Goal: Answer question/provide support: Share knowledge or assist other users

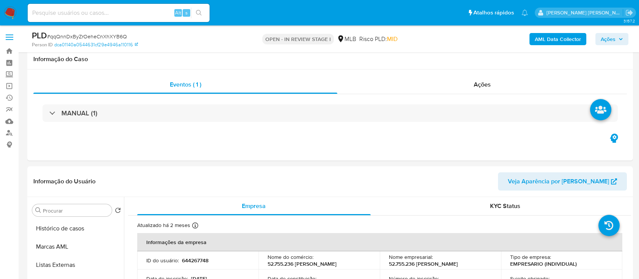
scroll to position [101, 0]
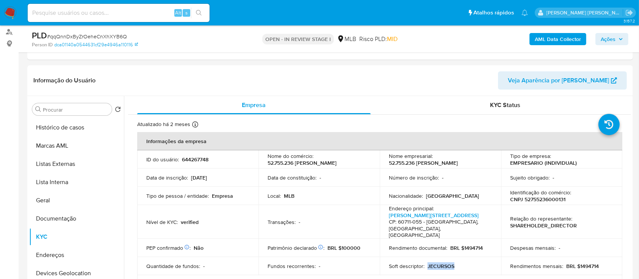
click at [607, 35] on span "Ações" at bounding box center [608, 39] width 15 height 12
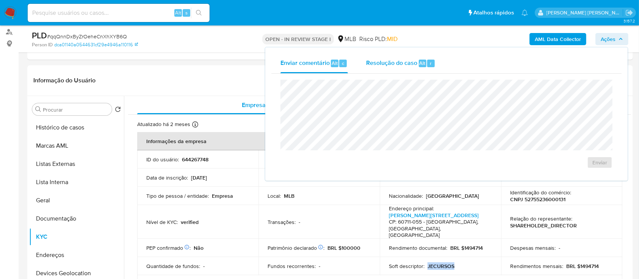
click at [408, 65] on span "Resolução do caso" at bounding box center [391, 62] width 51 height 9
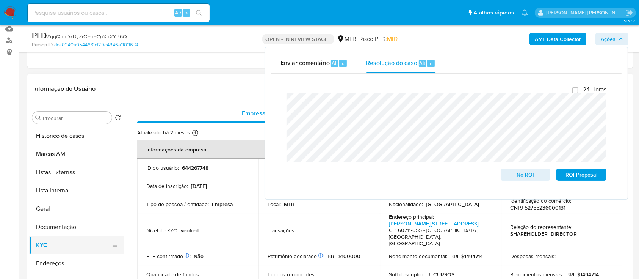
scroll to position [152, 0]
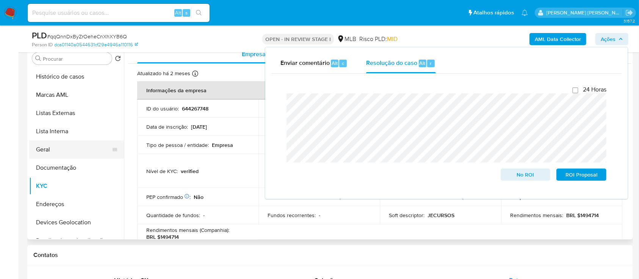
click at [58, 151] on button "Geral" at bounding box center [73, 149] width 89 height 18
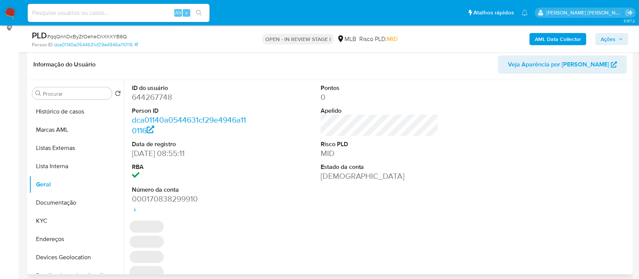
scroll to position [101, 0]
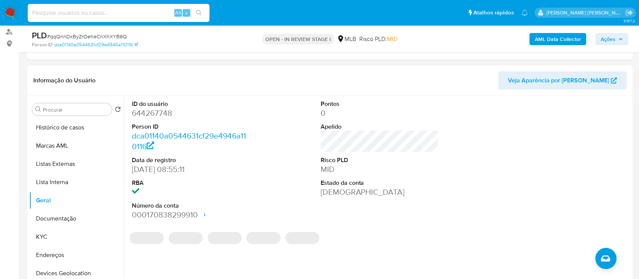
click at [152, 114] on dd "644267748" at bounding box center [191, 113] width 118 height 11
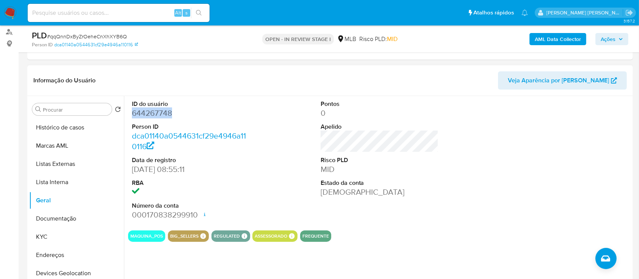
click at [152, 114] on dd "644267748" at bounding box center [191, 113] width 118 height 11
copy dd "644267748"
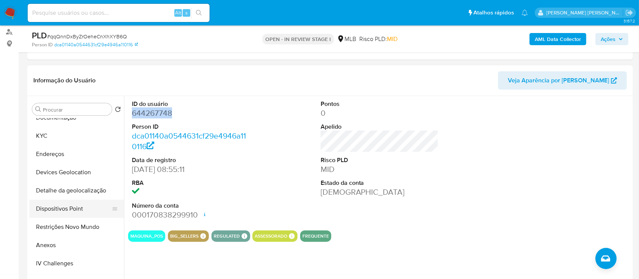
click at [70, 206] on button "Dispositivos Point" at bounding box center [73, 208] width 89 height 18
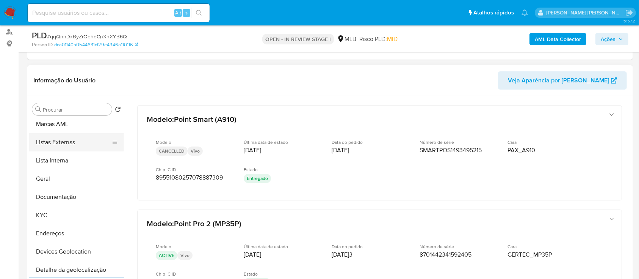
scroll to position [0, 0]
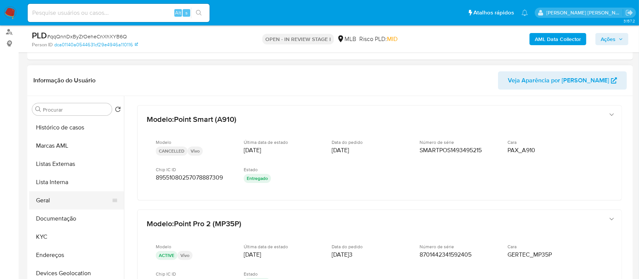
click at [48, 206] on button "Geral" at bounding box center [73, 200] width 89 height 18
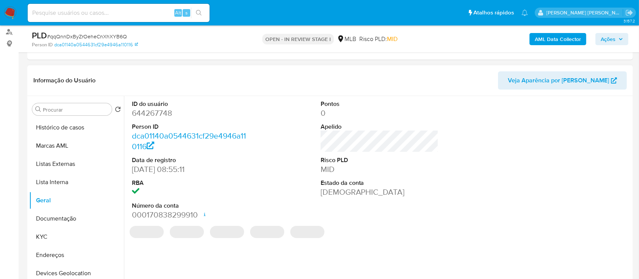
click at [165, 114] on dd "644267748" at bounding box center [191, 113] width 118 height 11
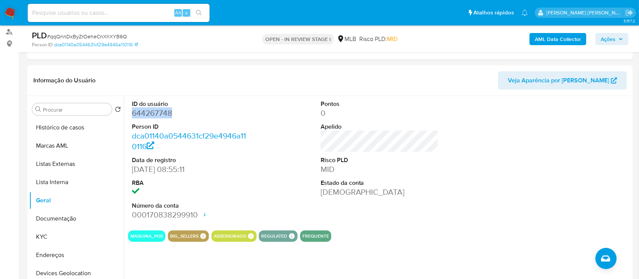
copy dd "644267748"
click at [58, 218] on button "Documentação" at bounding box center [73, 218] width 89 height 18
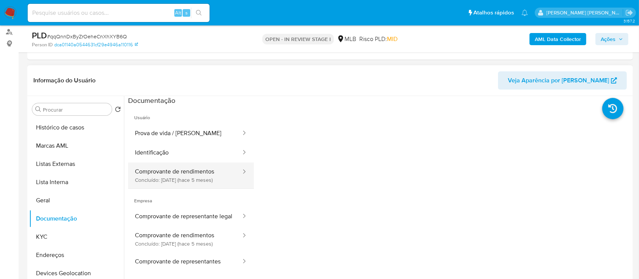
click at [188, 173] on button "Comprovante de rendimentos Concluído: 18/04/2025 (hace 5 meses)" at bounding box center [185, 175] width 114 height 26
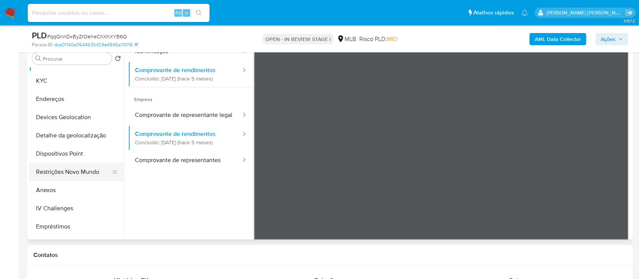
scroll to position [101, 0]
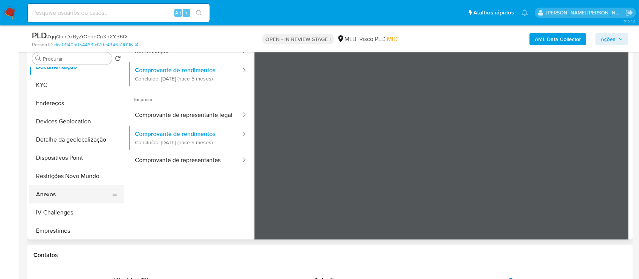
click at [56, 196] on button "Anexos" at bounding box center [73, 194] width 89 height 18
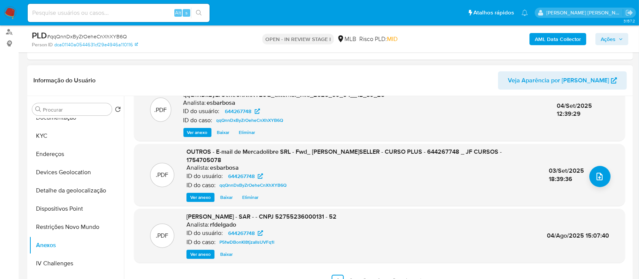
scroll to position [152, 0]
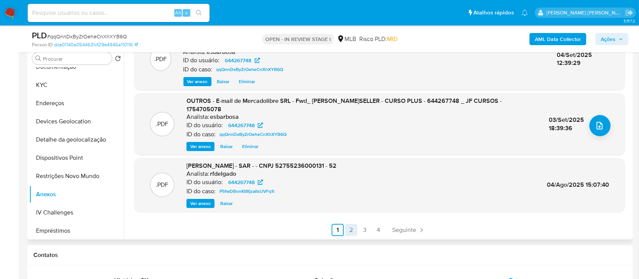
click at [351, 231] on link "2" at bounding box center [351, 230] width 12 height 12
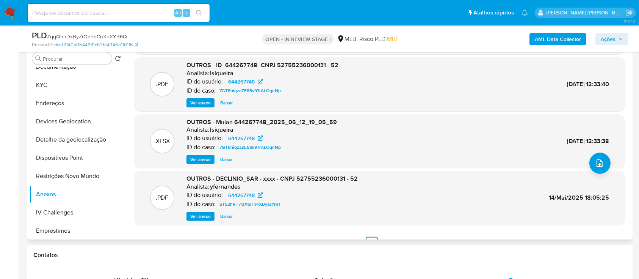
scroll to position [64, 0]
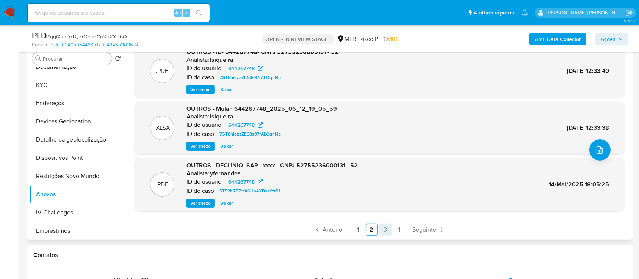
click at [384, 231] on link "3" at bounding box center [385, 229] width 12 height 12
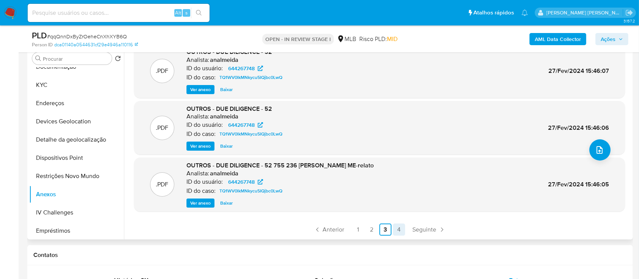
click at [398, 229] on link "4" at bounding box center [399, 229] width 12 height 12
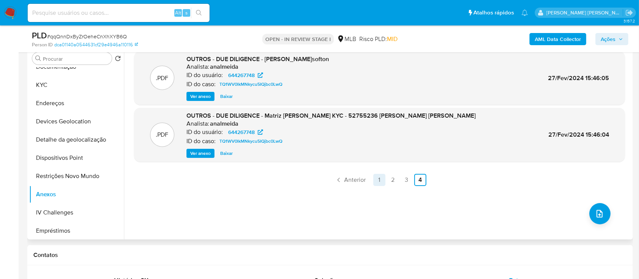
scroll to position [101, 0]
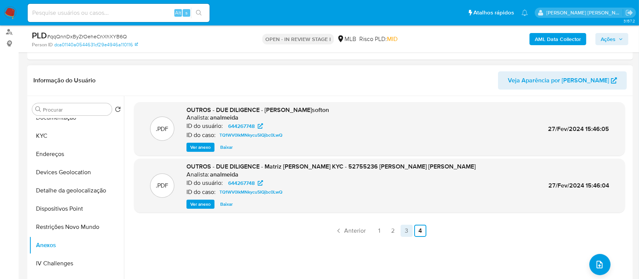
click at [403, 230] on link "3" at bounding box center [407, 230] width 12 height 12
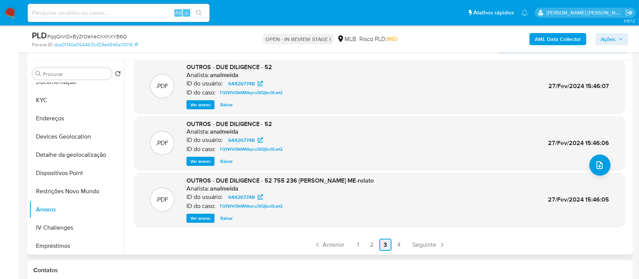
scroll to position [152, 0]
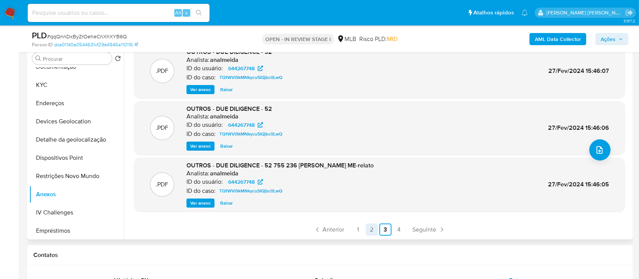
click at [370, 227] on link "2" at bounding box center [372, 229] width 12 height 12
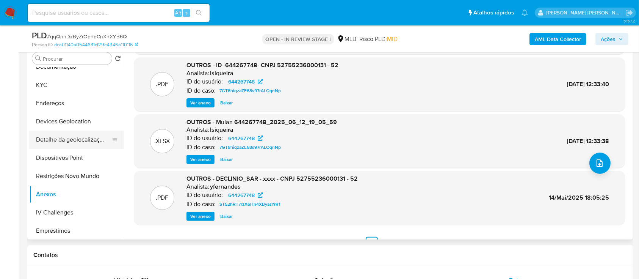
scroll to position [50, 0]
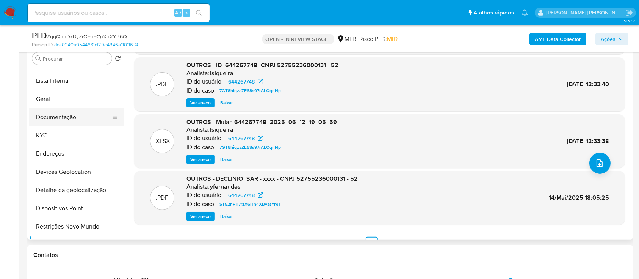
click at [64, 111] on button "Documentação" at bounding box center [73, 117] width 89 height 18
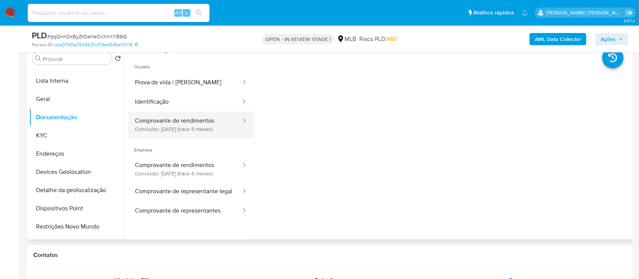
click at [189, 120] on button "Comprovante de rendimentos Concluído: 18/04/2025 (hace 5 meses)" at bounding box center [185, 124] width 114 height 26
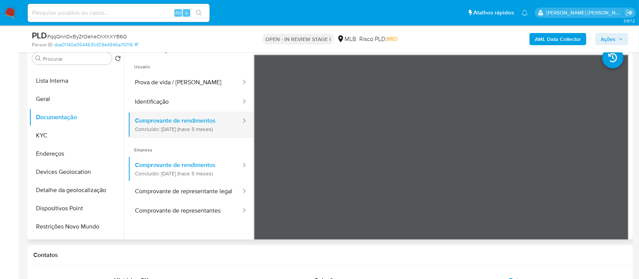
scroll to position [50, 0]
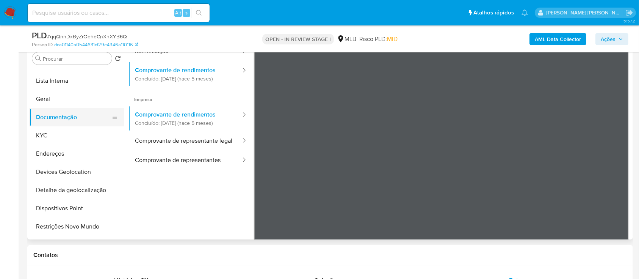
click at [64, 117] on button "Documentação" at bounding box center [73, 117] width 89 height 18
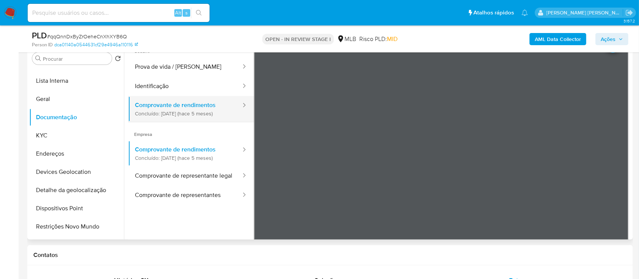
scroll to position [0, 0]
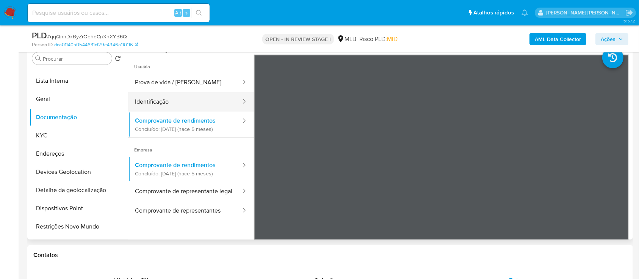
click at [183, 102] on button "Identificação" at bounding box center [185, 101] width 114 height 19
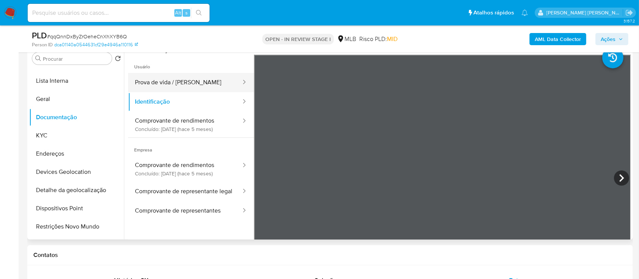
click at [182, 82] on button "Prova de vida / Selfie" at bounding box center [185, 82] width 114 height 19
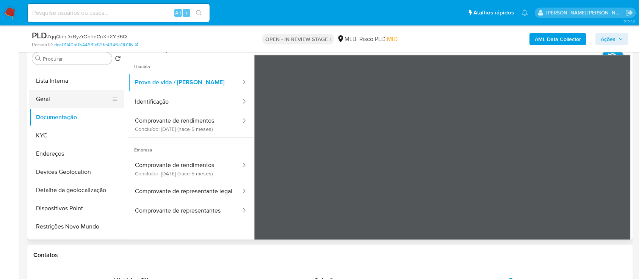
click at [51, 102] on button "Geral" at bounding box center [73, 99] width 89 height 18
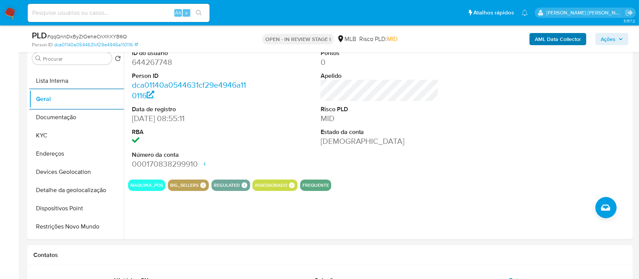
click at [606, 39] on span "Ações" at bounding box center [608, 39] width 15 height 12
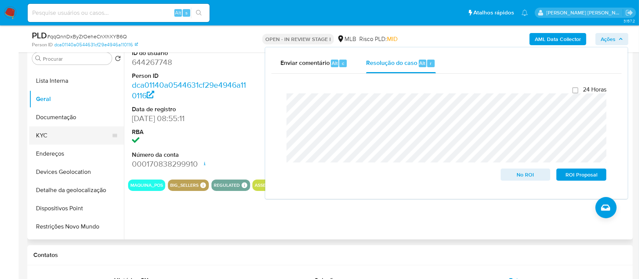
click at [57, 135] on button "KYC" at bounding box center [73, 135] width 89 height 18
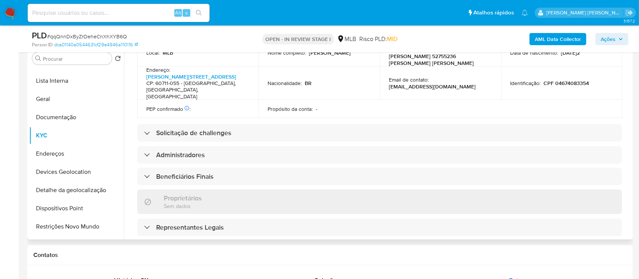
scroll to position [425, 0]
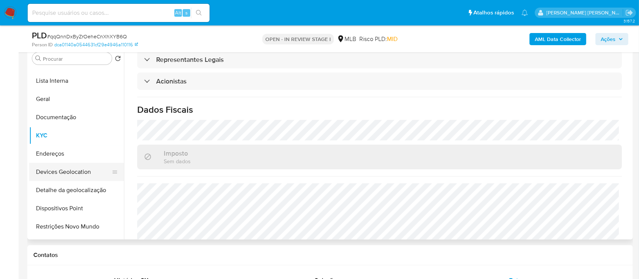
click at [75, 171] on button "Devices Geolocation" at bounding box center [73, 172] width 89 height 18
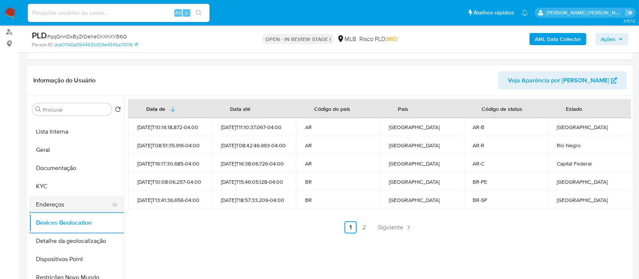
scroll to position [101, 0]
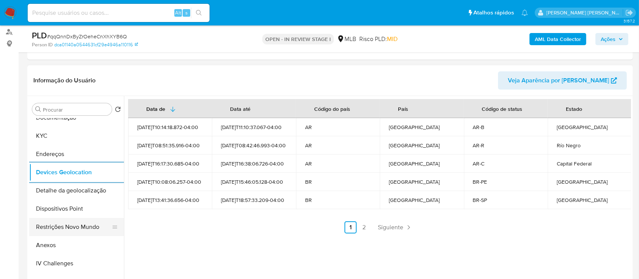
click at [71, 222] on button "Restrições Novo Mundo" at bounding box center [73, 227] width 89 height 18
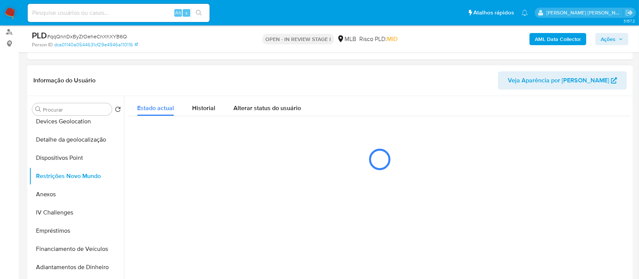
scroll to position [152, 0]
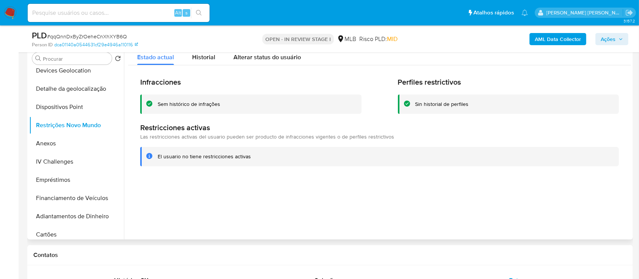
click at [204, 102] on div "Sem histórico de infrações" at bounding box center [189, 103] width 63 height 7
click at [56, 138] on button "Anexos" at bounding box center [73, 143] width 89 height 18
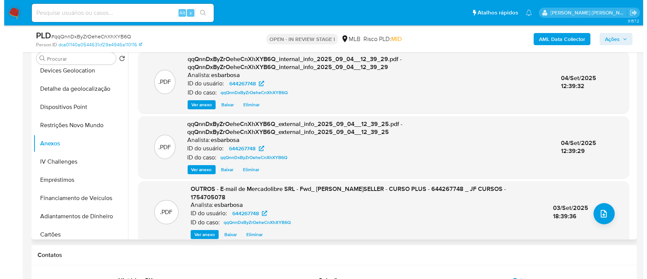
scroll to position [50, 0]
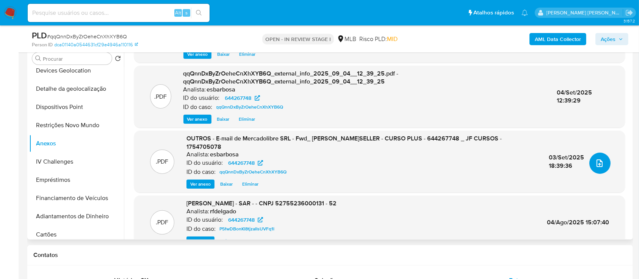
click at [595, 158] on span "upload-file" at bounding box center [599, 162] width 9 height 9
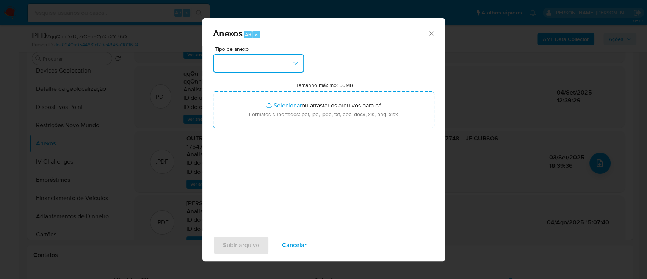
click at [291, 66] on button "button" at bounding box center [258, 63] width 91 height 18
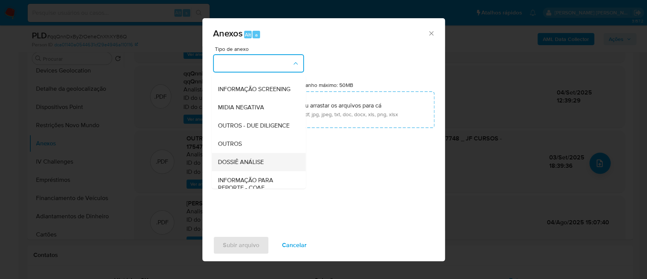
scroll to position [116, 0]
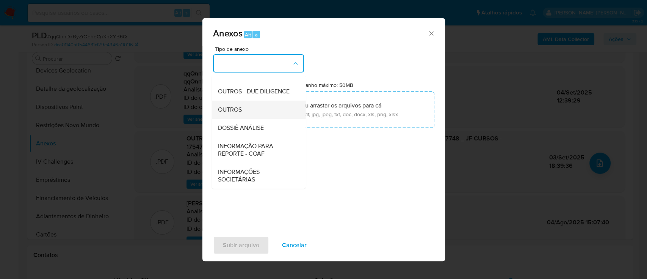
click at [242, 112] on div "OUTROS" at bounding box center [256, 109] width 77 height 18
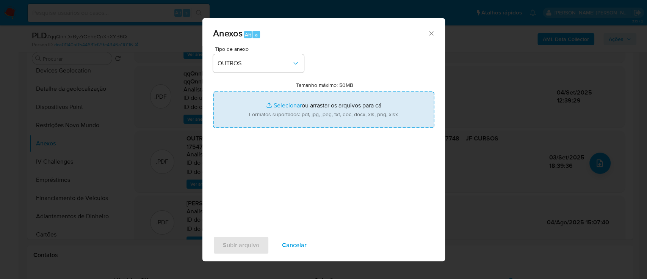
click at [287, 107] on input "Tamanho máximo: 50MB Selecionar arquivos" at bounding box center [323, 109] width 221 height 36
type input "C:\fakepath\Mulan 644267748_2025_09_04_08_13_47.xlsx"
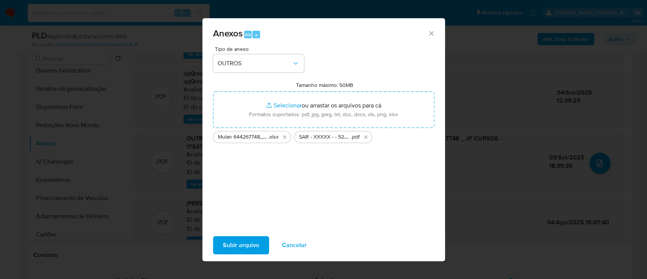
click at [237, 245] on span "Subir arquivo" at bounding box center [241, 244] width 36 height 17
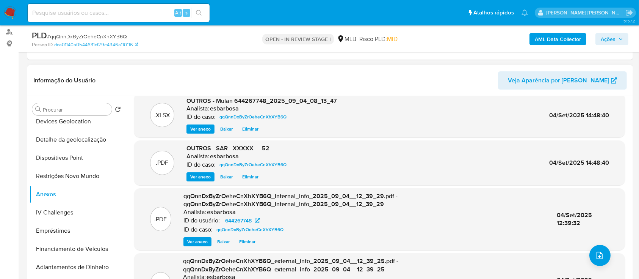
scroll to position [0, 0]
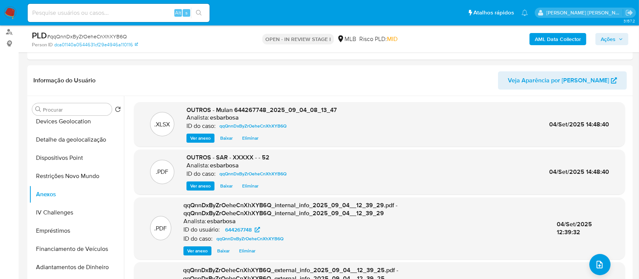
click at [607, 41] on span "Ações" at bounding box center [608, 39] width 15 height 12
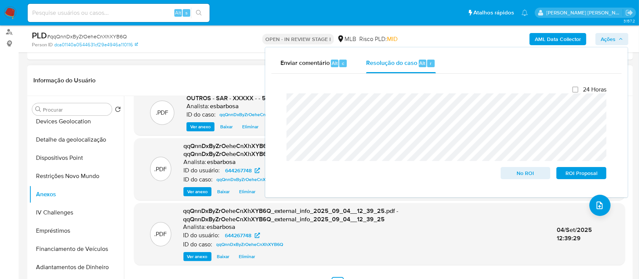
scroll to position [62, 0]
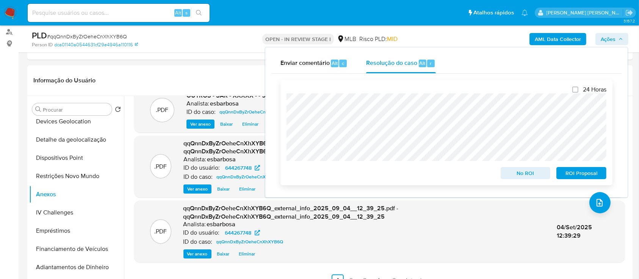
click at [579, 174] on span "ROI Proposal" at bounding box center [581, 172] width 39 height 11
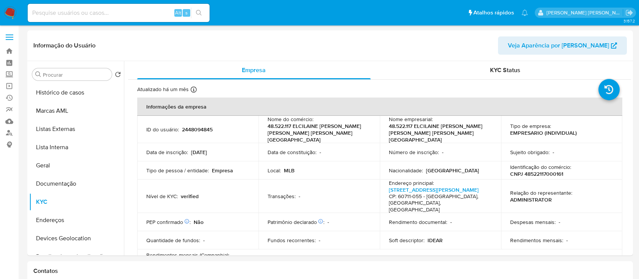
select select "10"
click at [62, 186] on button "Documentação" at bounding box center [73, 183] width 89 height 18
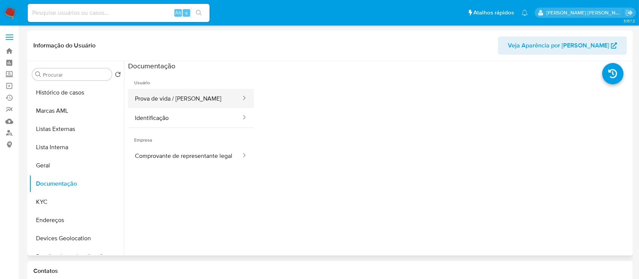
click at [167, 100] on button "Prova de vida / Selfie" at bounding box center [185, 98] width 114 height 19
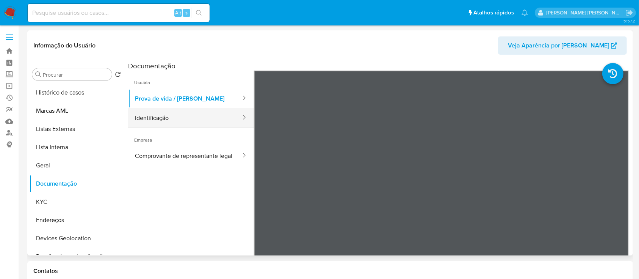
click at [144, 119] on button "Identificação" at bounding box center [185, 117] width 114 height 19
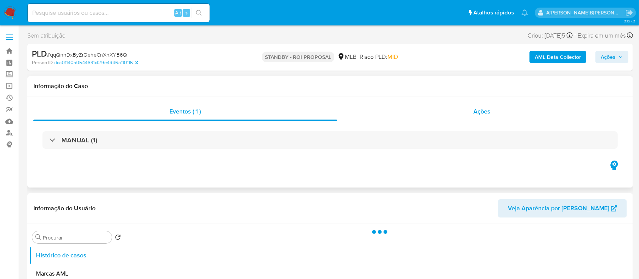
click at [375, 113] on div "Ações" at bounding box center [482, 111] width 290 height 18
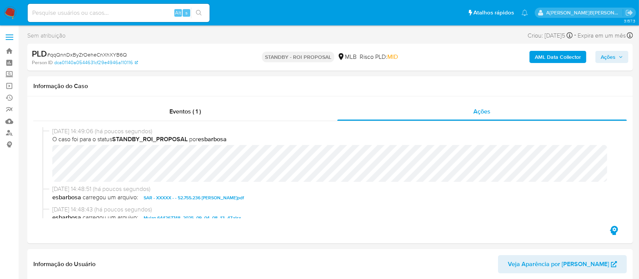
select select "10"
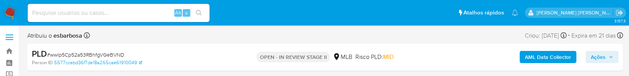
select select "10"
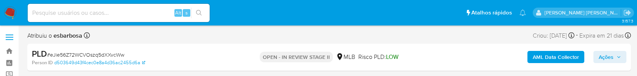
select select "10"
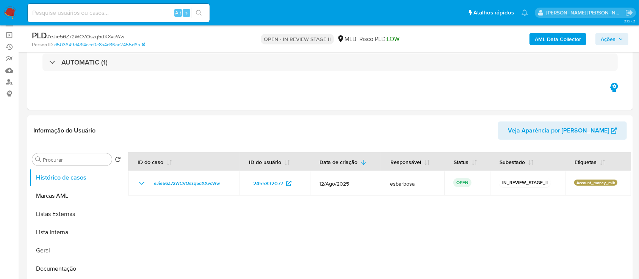
scroll to position [50, 0]
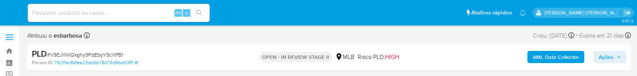
select select "10"
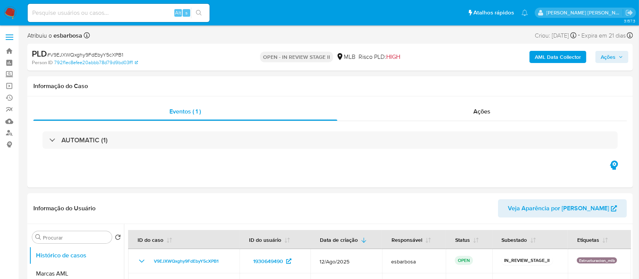
scroll to position [50, 0]
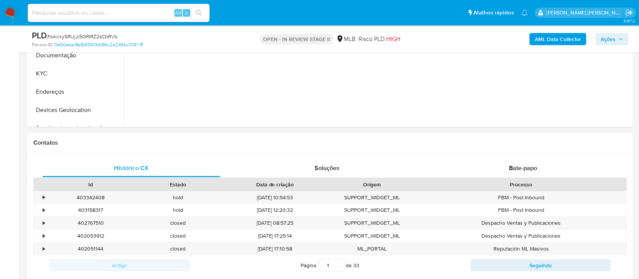
scroll to position [152, 0]
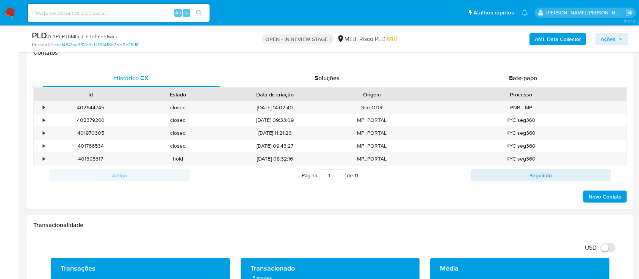
scroll to position [50, 0]
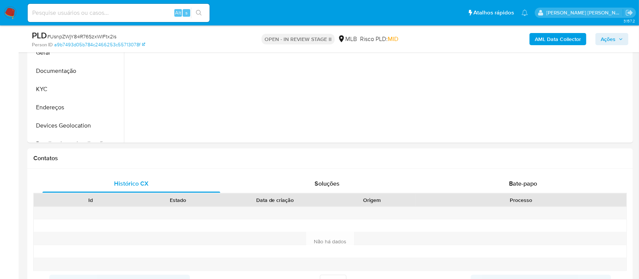
scroll to position [101, 0]
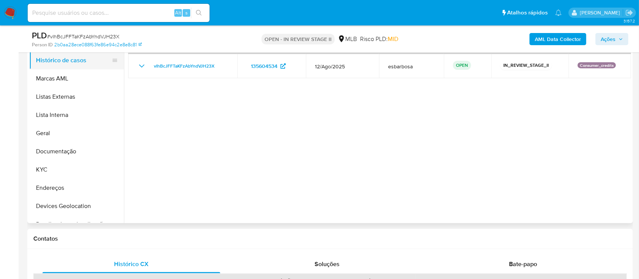
scroll to position [101, 0]
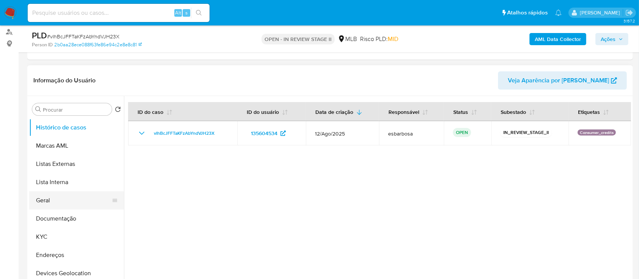
click at [49, 203] on button "Geral" at bounding box center [73, 200] width 89 height 18
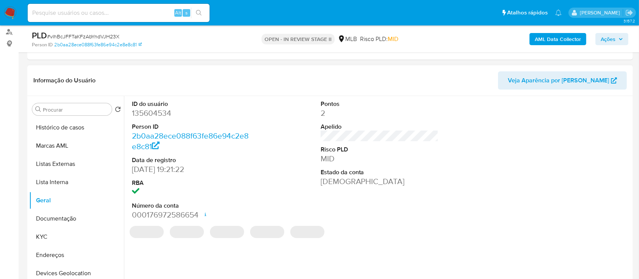
click at [162, 112] on dd "135604534" at bounding box center [191, 113] width 118 height 11
copy dd "135604534"
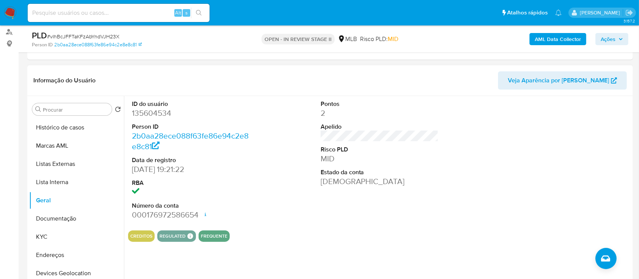
click at [572, 132] on div at bounding box center [568, 160] width 126 height 128
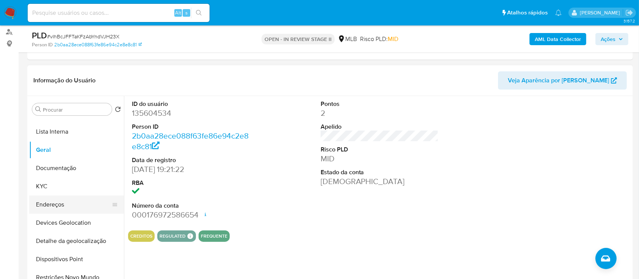
scroll to position [152, 0]
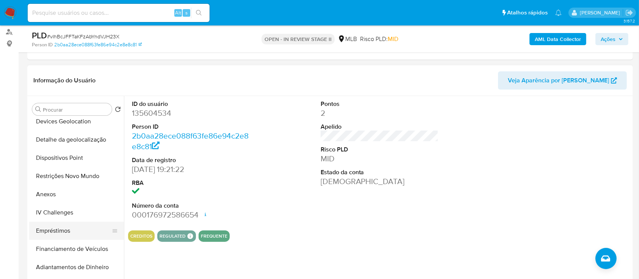
click at [66, 224] on button "Empréstimos" at bounding box center [73, 230] width 89 height 18
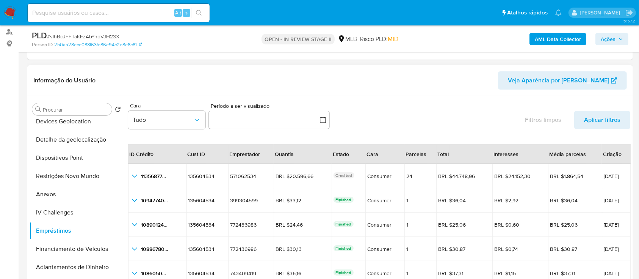
click at [394, 101] on div "Cara Tudo Período a ser visualizado inputDatePicker Filtros limpos Aplicar filt…" at bounding box center [379, 117] width 502 height 35
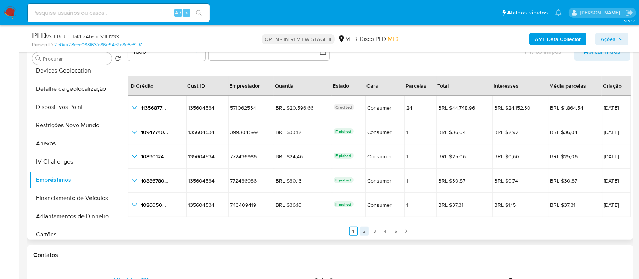
click at [362, 229] on link "2" at bounding box center [364, 230] width 9 height 9
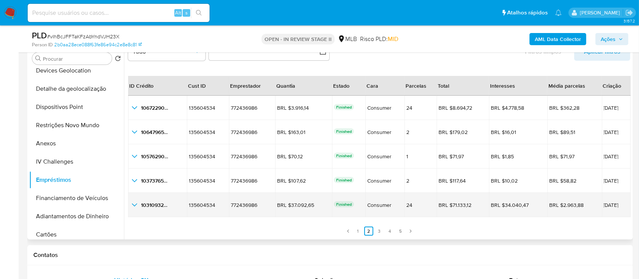
click at [136, 203] on icon "button_show_hidden_detail_by_id_4" at bounding box center [134, 204] width 9 height 9
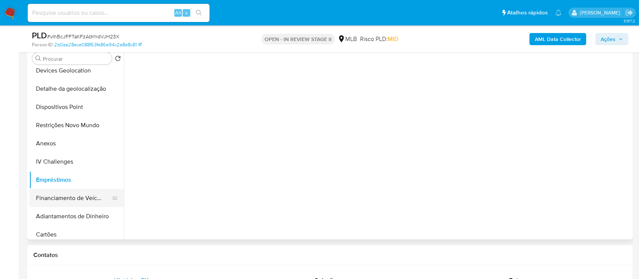
click at [70, 197] on button "Financiamento de Veículos" at bounding box center [73, 198] width 89 height 18
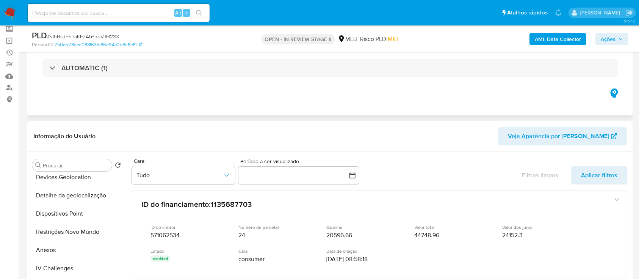
scroll to position [0, 0]
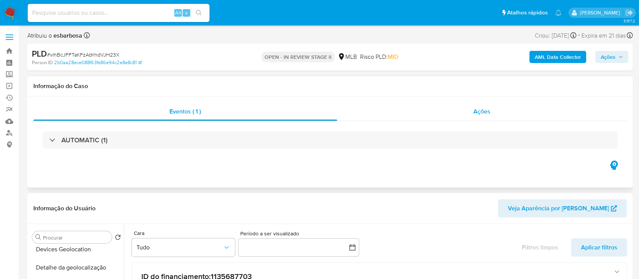
click at [426, 110] on div "Ações" at bounding box center [482, 111] width 290 height 18
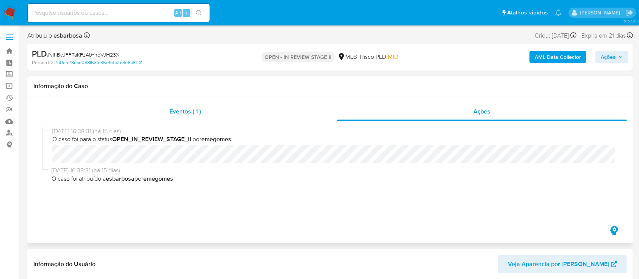
click at [214, 117] on div "Eventos ( 1 )" at bounding box center [185, 111] width 304 height 18
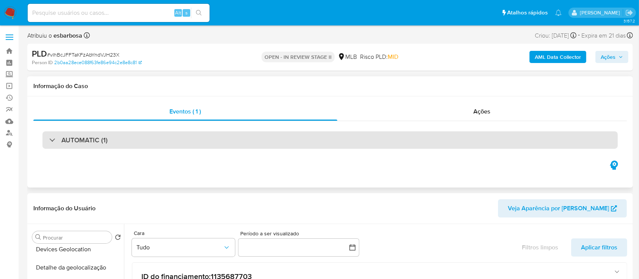
click at [323, 135] on div "AUTOMATIC (1)" at bounding box center [329, 139] width 575 height 17
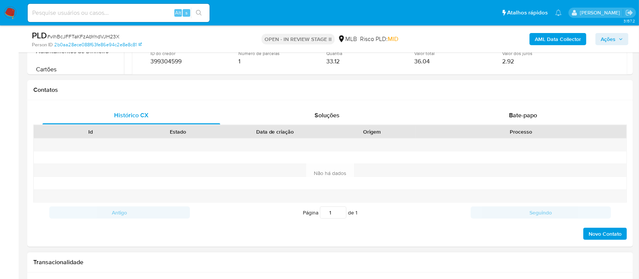
scroll to position [505, 0]
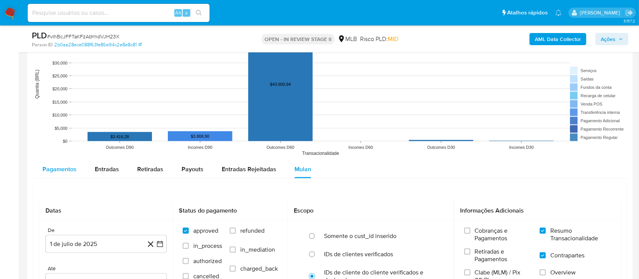
click at [63, 171] on span "Pagamentos" at bounding box center [59, 168] width 34 height 9
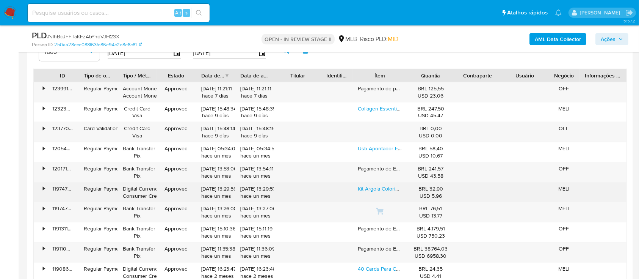
scroll to position [1111, 0]
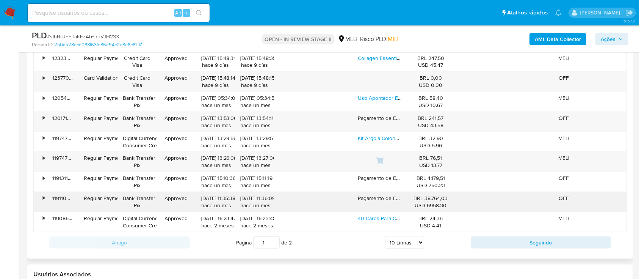
click at [45, 199] on div "•" at bounding box center [40, 202] width 13 height 20
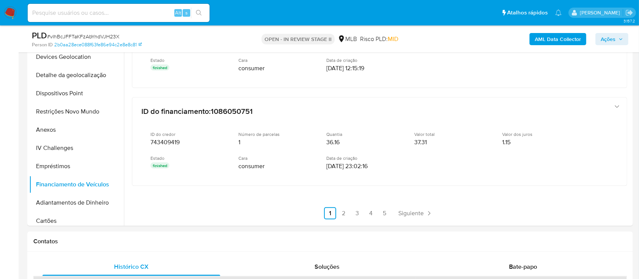
scroll to position [354, 0]
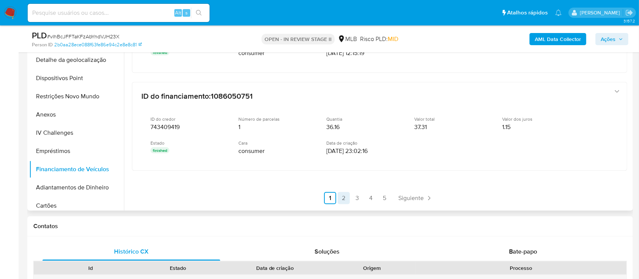
click at [344, 196] on link "2" at bounding box center [344, 198] width 12 height 12
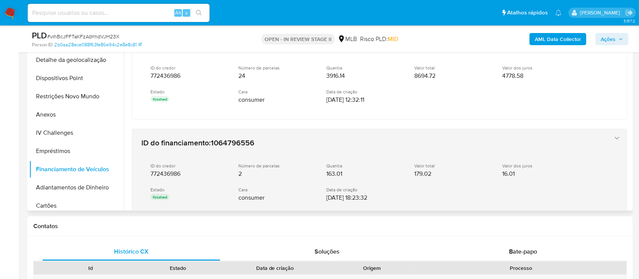
scroll to position [10, 0]
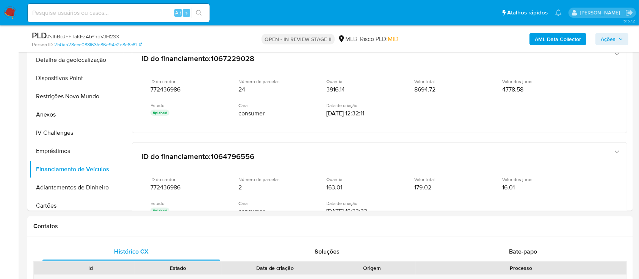
click at [605, 37] on span "Ações" at bounding box center [608, 39] width 15 height 12
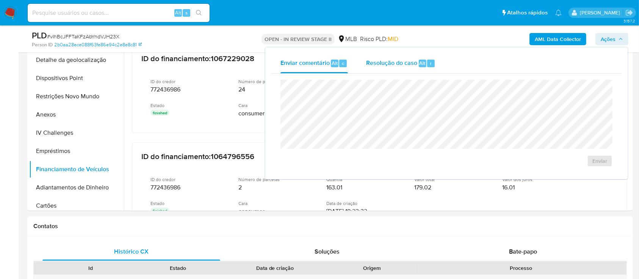
click at [393, 65] on span "Resolução do caso" at bounding box center [391, 62] width 51 height 9
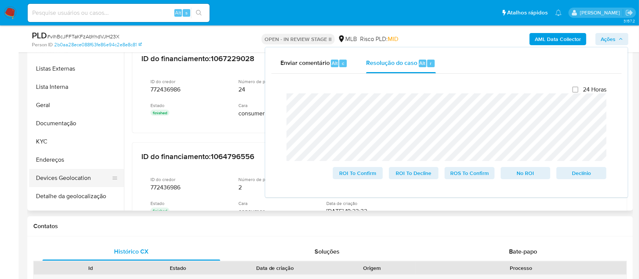
scroll to position [0, 0]
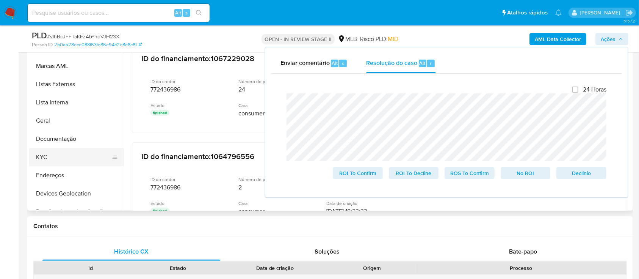
click at [57, 157] on button "KYC" at bounding box center [73, 157] width 89 height 18
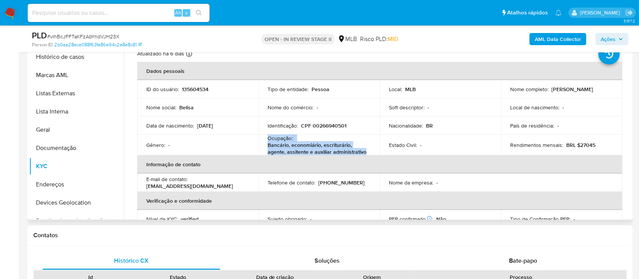
drag, startPoint x: 364, startPoint y: 152, endPoint x: 268, endPoint y: 139, distance: 97.4
click at [268, 139] on div "Ocupação : Bancário, economiário, escriturário, agente, assitente e auxiliar ad…" at bounding box center [319, 145] width 103 height 20
copy div "Ocupação : Bancário, economiário, escriturário, agente, assitente e auxiliar ad…"
click at [610, 38] on span "Ações" at bounding box center [608, 39] width 15 height 12
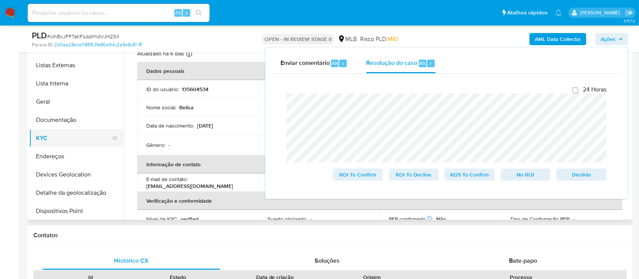
scroll to position [101, 0]
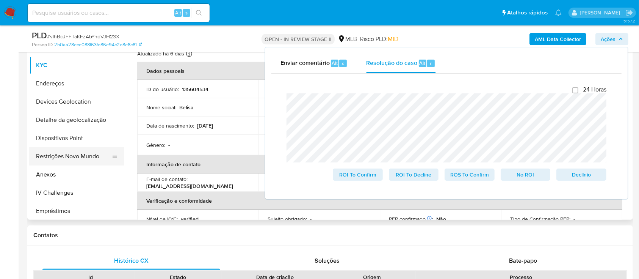
click at [64, 158] on button "Restrições Novo Mundo" at bounding box center [73, 156] width 89 height 18
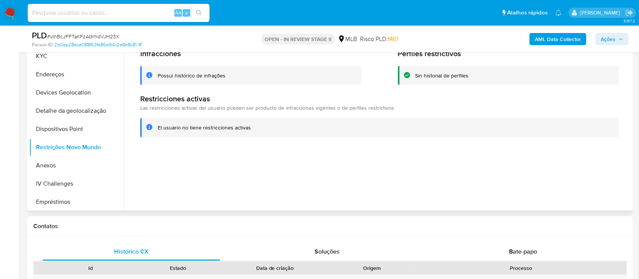
scroll to position [303, 0]
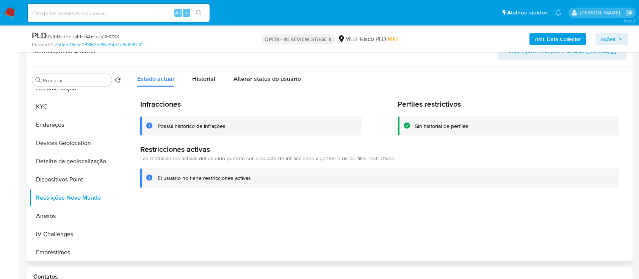
click at [193, 123] on div "Possui histórico de infrações" at bounding box center [192, 125] width 68 height 7
click at [49, 103] on button "KYC" at bounding box center [73, 106] width 89 height 18
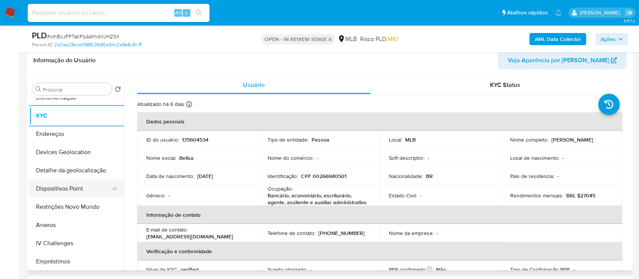
scroll to position [0, 0]
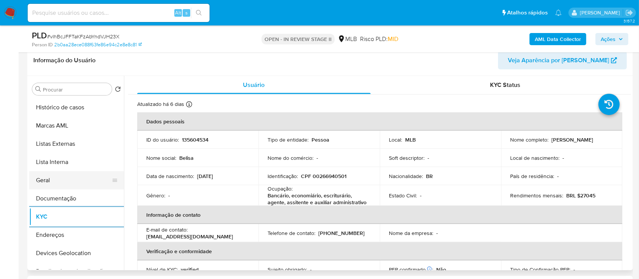
click at [50, 179] on button "Geral" at bounding box center [73, 180] width 89 height 18
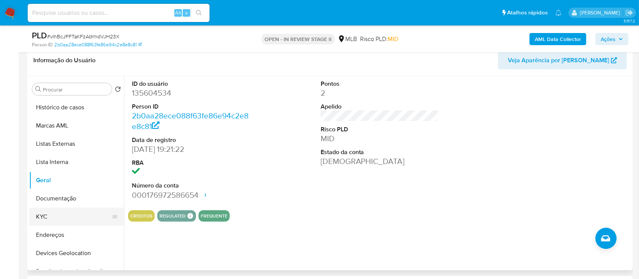
click at [58, 212] on button "KYC" at bounding box center [73, 216] width 89 height 18
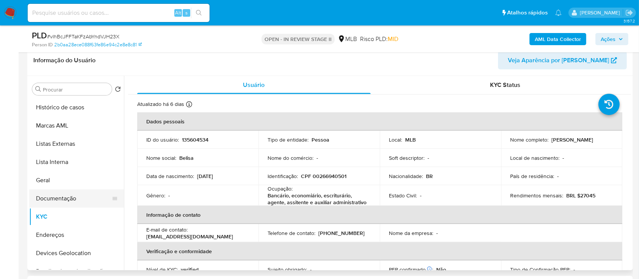
click at [63, 197] on button "Documentação" at bounding box center [73, 198] width 89 height 18
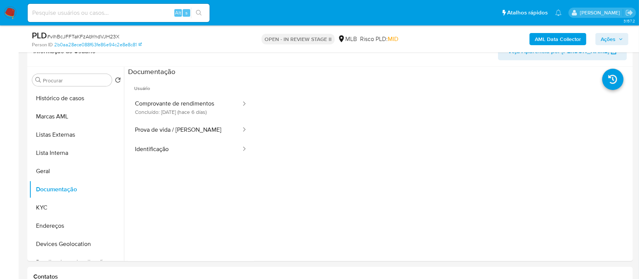
click at [190, 103] on button "Comprovante de rendimentos Concluído: 29/08/2025 (hace 6 días)" at bounding box center [185, 107] width 114 height 26
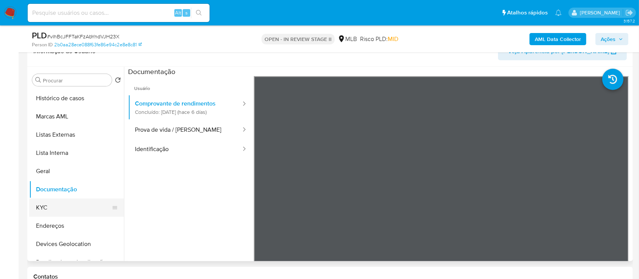
click at [45, 210] on button "KYC" at bounding box center [73, 207] width 89 height 18
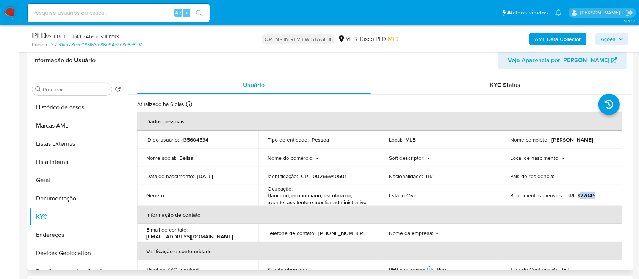
drag, startPoint x: 595, startPoint y: 196, endPoint x: 577, endPoint y: 196, distance: 17.8
click at [577, 196] on div "Rendimentos mensais : BRL $27045" at bounding box center [561, 195] width 103 height 7
copy p "27045"
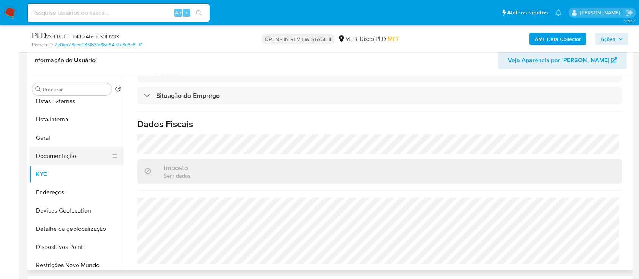
scroll to position [101, 0]
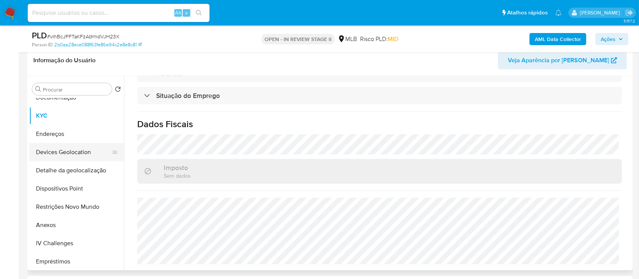
click at [77, 152] on button "Devices Geolocation" at bounding box center [73, 152] width 89 height 18
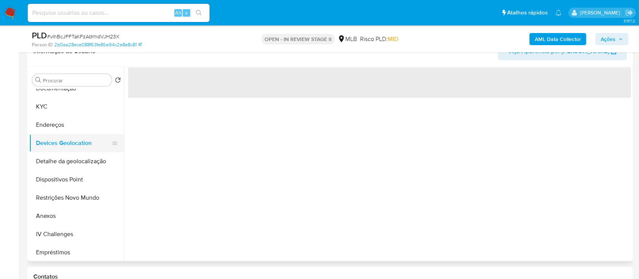
scroll to position [0, 0]
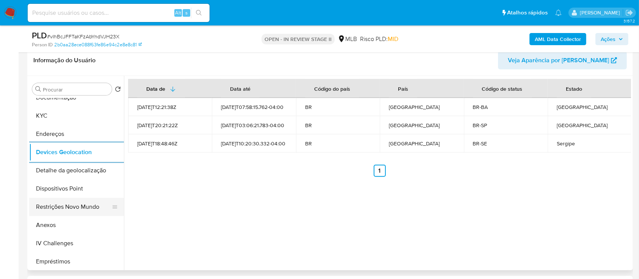
click at [81, 205] on button "Restrições Novo Mundo" at bounding box center [73, 206] width 89 height 18
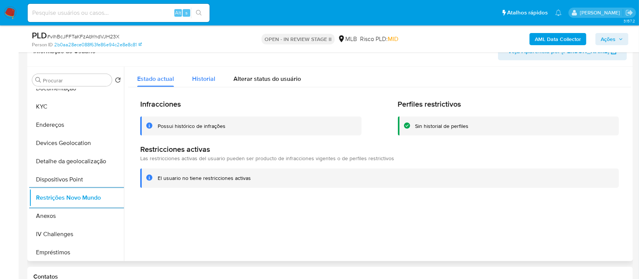
click at [210, 77] on span "Historial" at bounding box center [203, 78] width 23 height 9
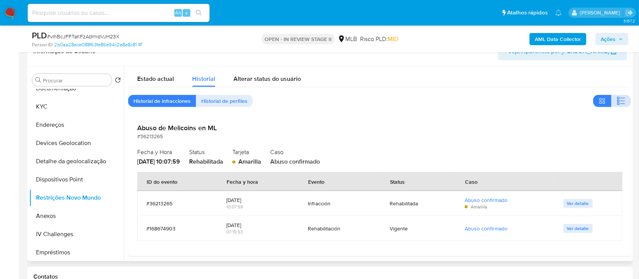
click at [624, 102] on button "button" at bounding box center [621, 101] width 20 height 12
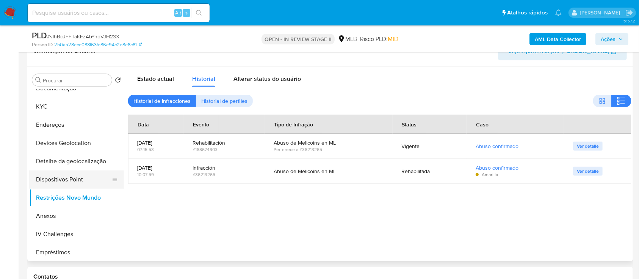
click at [85, 177] on button "Dispositivos Point" at bounding box center [73, 179] width 89 height 18
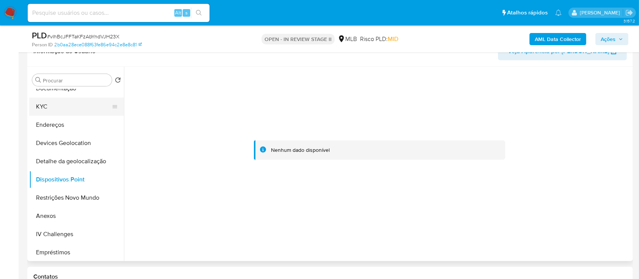
click at [68, 110] on button "KYC" at bounding box center [73, 106] width 89 height 18
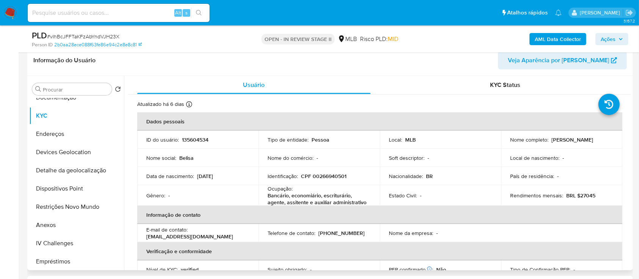
click at [329, 176] on p "CPF 00266940501" at bounding box center [323, 175] width 45 height 7
copy p "00266940501"
click at [49, 221] on button "Anexos" at bounding box center [73, 225] width 89 height 18
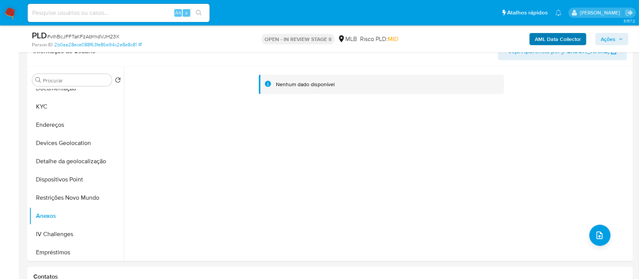
click at [579, 39] on b "AML Data Collector" at bounding box center [558, 39] width 46 height 12
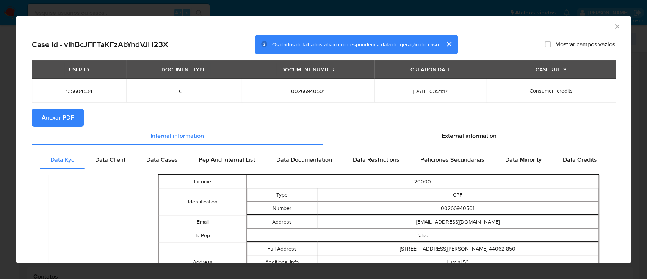
click at [57, 118] on span "Anexar PDF" at bounding box center [58, 117] width 32 height 17
click at [613, 26] on icon "Fechar a janela" at bounding box center [617, 27] width 8 height 8
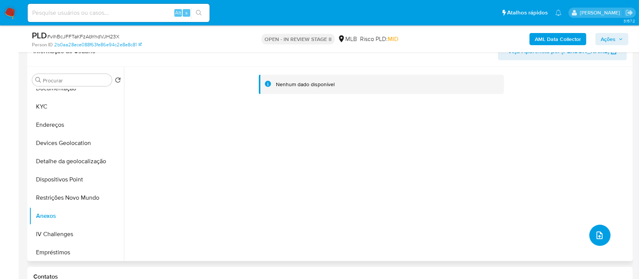
click at [602, 236] on button "upload-file" at bounding box center [599, 234] width 21 height 21
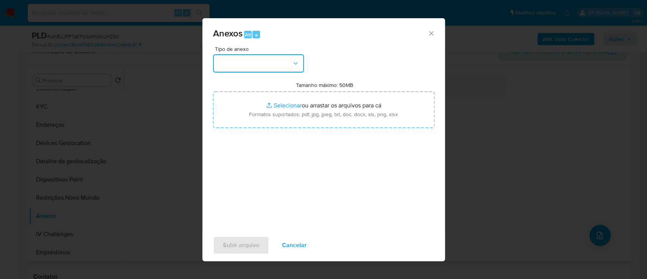
click at [283, 64] on button "button" at bounding box center [258, 63] width 91 height 18
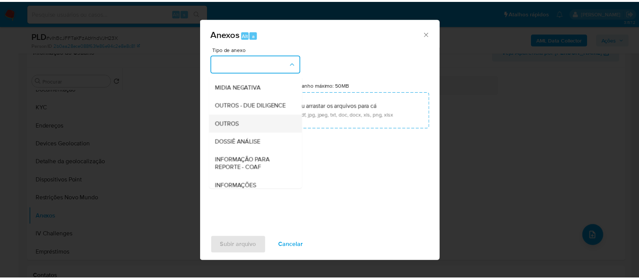
scroll to position [116, 0]
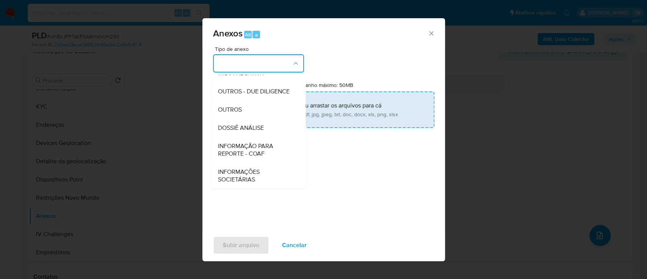
click at [237, 114] on div "OUTROS" at bounding box center [256, 109] width 77 height 18
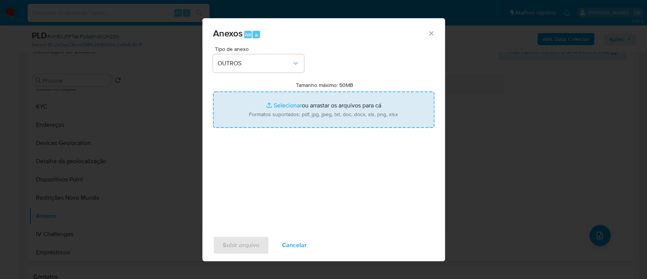
click at [295, 105] on input "Tamanho máximo: 50MB Selecionar arquivos" at bounding box center [323, 109] width 221 height 36
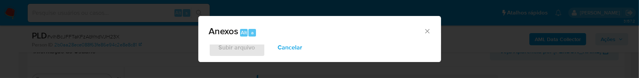
type input "C:\fakepath\Mulan 135604534_2025_09_04_08_10_53.xlsx"
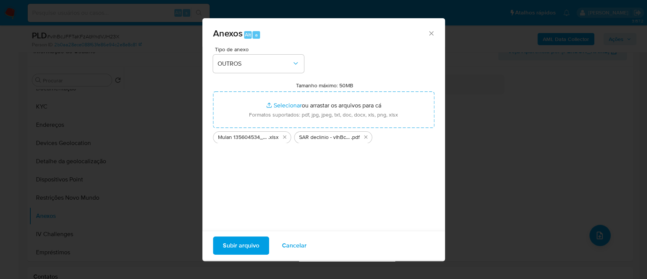
click at [246, 244] on span "Subir arquivo" at bounding box center [241, 245] width 36 height 17
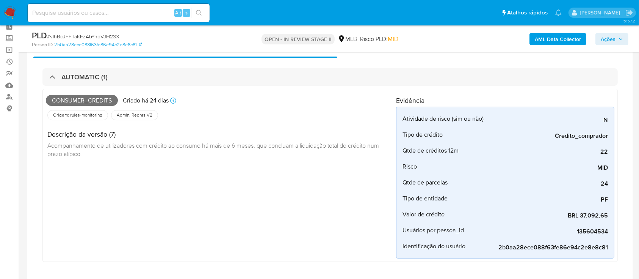
scroll to position [0, 0]
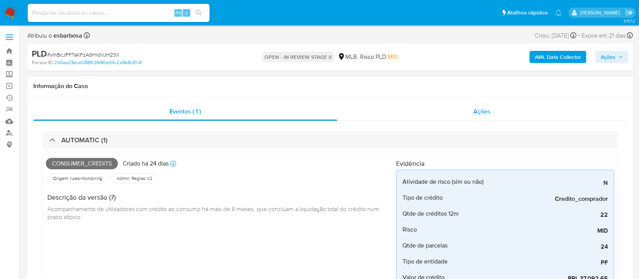
click at [396, 117] on div "Ações" at bounding box center [482, 111] width 290 height 18
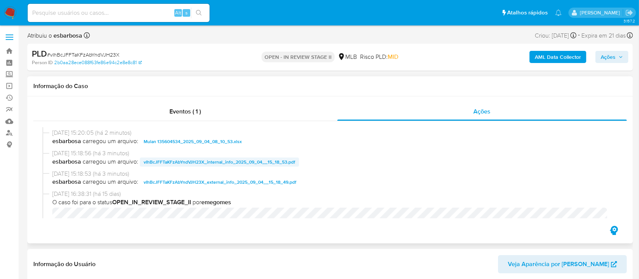
scroll to position [49, 0]
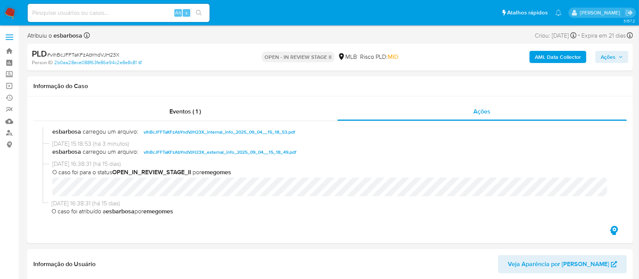
click at [609, 59] on span "Ações" at bounding box center [608, 57] width 15 height 12
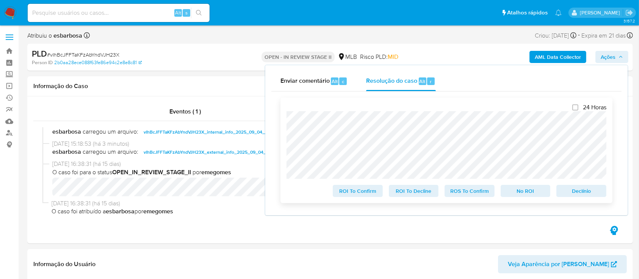
click at [528, 194] on span "No ROI" at bounding box center [525, 190] width 39 height 11
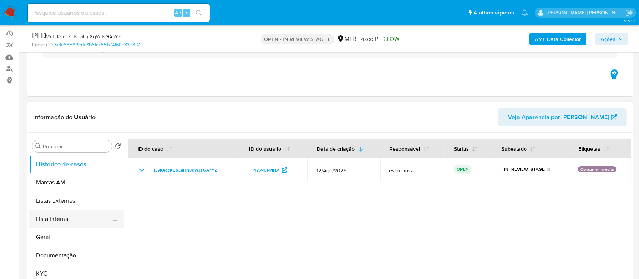
scroll to position [101, 0]
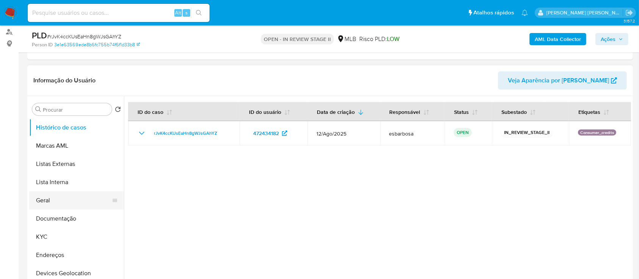
click at [47, 202] on button "Geral" at bounding box center [73, 200] width 89 height 18
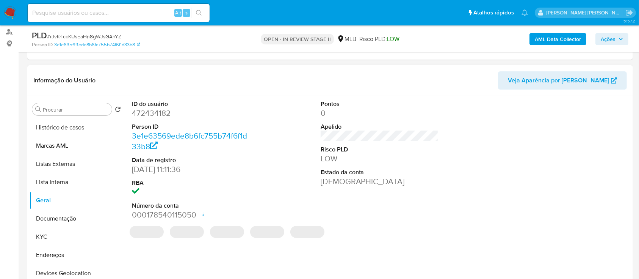
click at [160, 117] on dd "472434182" at bounding box center [191, 113] width 118 height 11
click at [160, 116] on dd "472434182" at bounding box center [191, 113] width 118 height 11
copy dd "472434182"
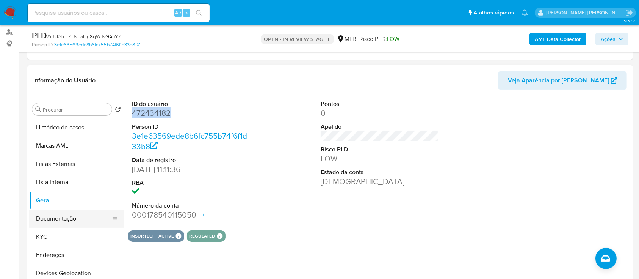
click at [66, 220] on button "Documentação" at bounding box center [73, 218] width 89 height 18
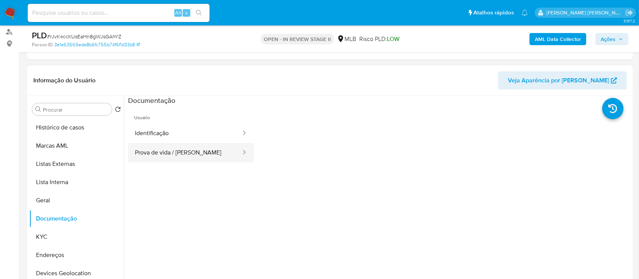
click at [185, 157] on button "Prova de vida / [PERSON_NAME]" at bounding box center [185, 152] width 114 height 19
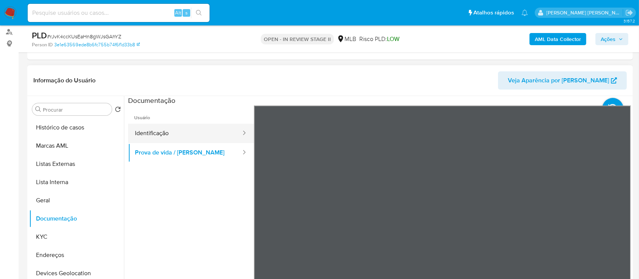
click at [171, 127] on button "Identificação" at bounding box center [185, 133] width 114 height 19
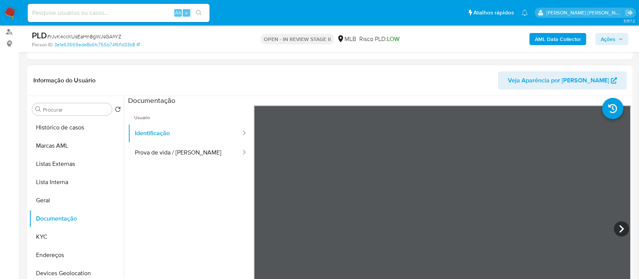
scroll to position [0, 0]
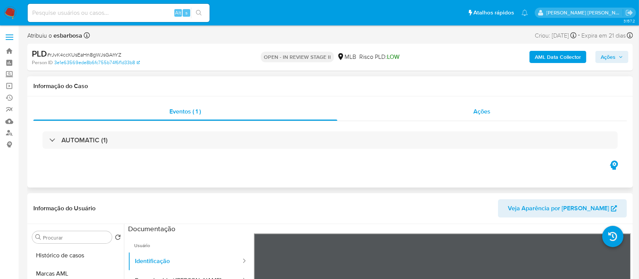
click at [414, 116] on div "Ações" at bounding box center [482, 111] width 290 height 18
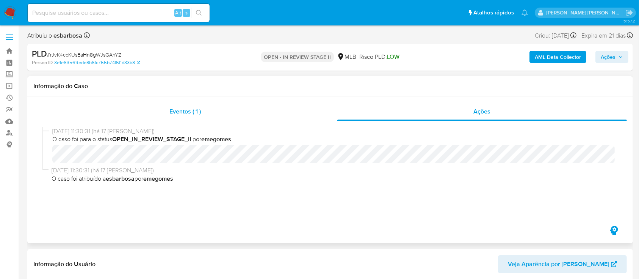
click at [194, 114] on span "Eventos ( 1 )" at bounding box center [185, 111] width 31 height 9
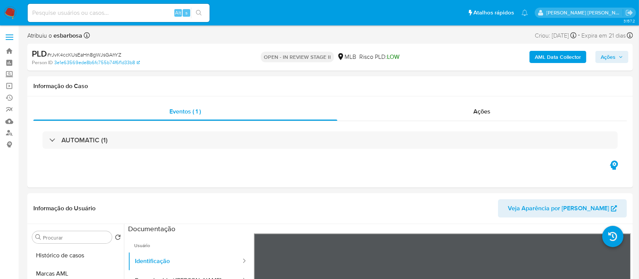
click at [173, 143] on div "AUTOMATIC (1)" at bounding box center [329, 139] width 575 height 17
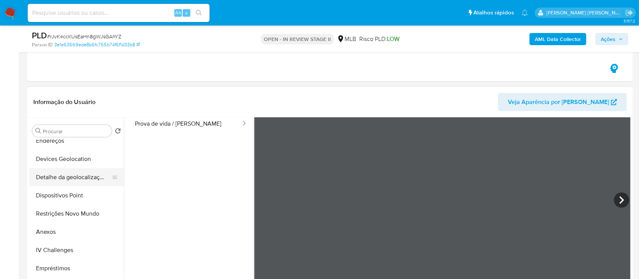
scroll to position [152, 0]
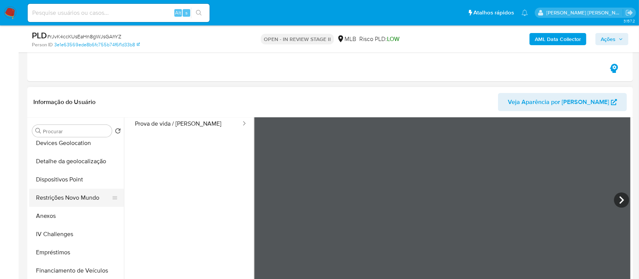
click at [72, 197] on button "Restrições Novo Mundo" at bounding box center [73, 197] width 89 height 18
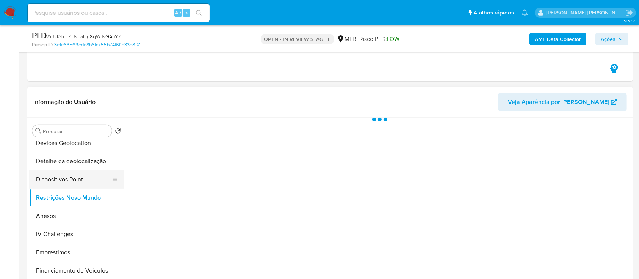
scroll to position [0, 0]
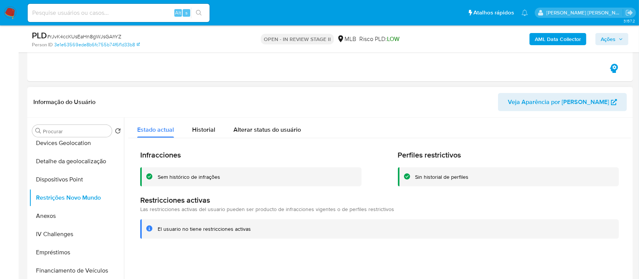
click at [202, 177] on div "Sem histórico de infrações" at bounding box center [189, 176] width 63 height 7
click at [182, 248] on div "Infracciones Sem histórico de infrações Perfiles restrictivos Sin historial de …" at bounding box center [379, 194] width 503 height 113
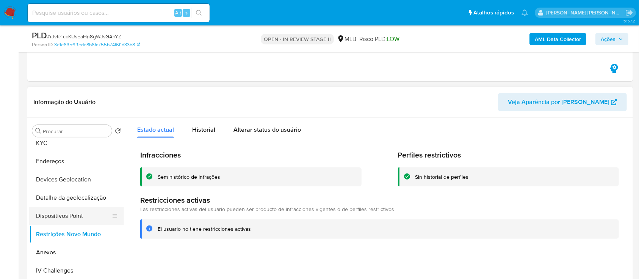
scroll to position [101, 0]
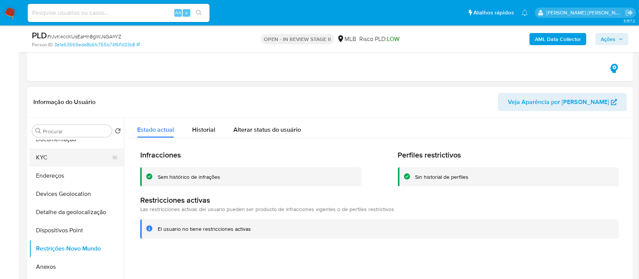
click at [73, 154] on button "KYC" at bounding box center [73, 157] width 89 height 18
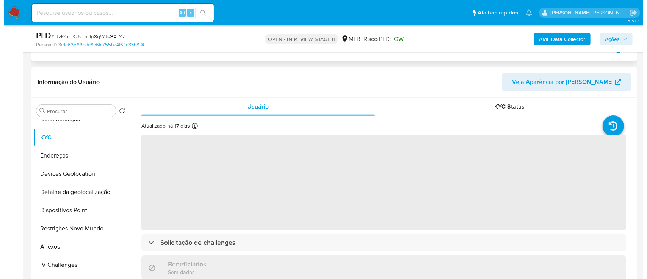
scroll to position [303, 0]
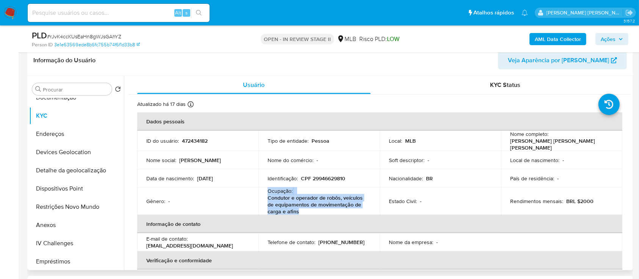
drag, startPoint x: 296, startPoint y: 210, endPoint x: 267, endPoint y: 189, distance: 36.2
click at [268, 189] on div "Ocupação : Condutor e operador de robôs, veículos de equipamentos de movimentaç…" at bounding box center [319, 200] width 103 height 27
copy div "Ocupação : Condutor e operador de robôs, veículos de equipamentos de movimentaç…"
click at [566, 36] on b "AML Data Collector" at bounding box center [558, 39] width 46 height 12
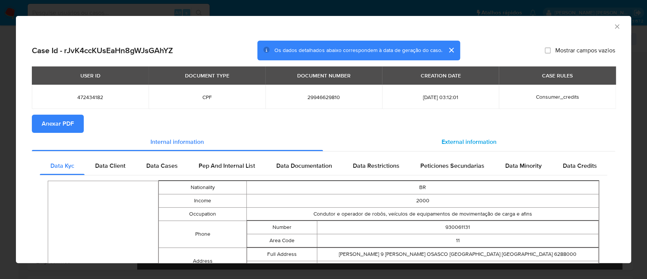
click at [454, 144] on span "External information" at bounding box center [468, 141] width 55 height 9
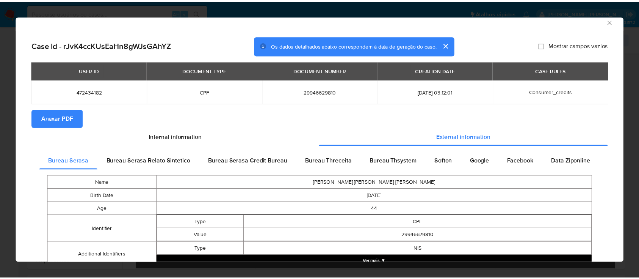
scroll to position [0, 0]
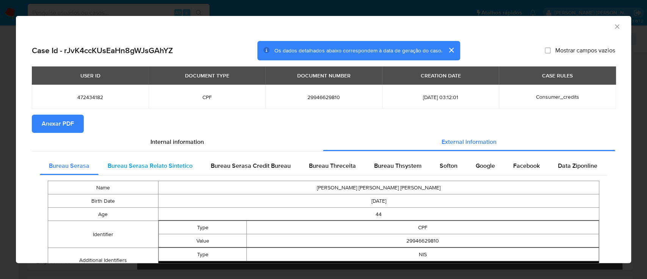
drag, startPoint x: 55, startPoint y: 123, endPoint x: 154, endPoint y: 163, distance: 107.3
click at [55, 123] on span "Anexar PDF" at bounding box center [58, 123] width 32 height 17
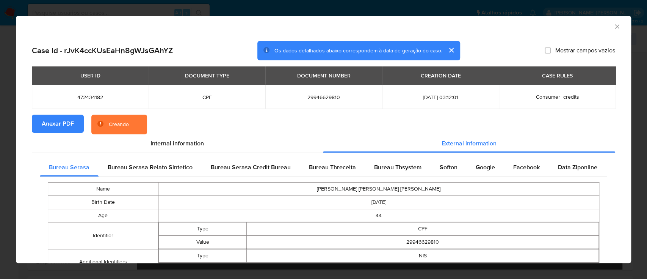
click at [486, 44] on div "Case Id - rJvK4ccKUsEaHn8gWJsGAhYZ Os dados detalhados abaixo correspondem à da…" at bounding box center [323, 51] width 583 height 20
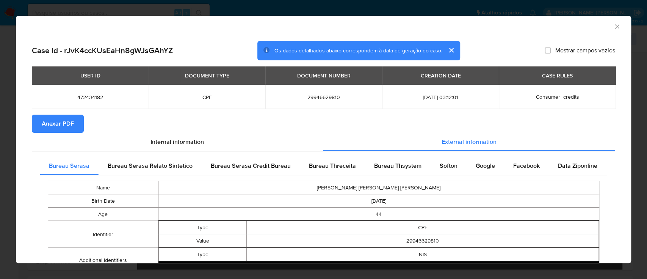
click at [613, 25] on icon "Fechar a janela" at bounding box center [617, 27] width 8 height 8
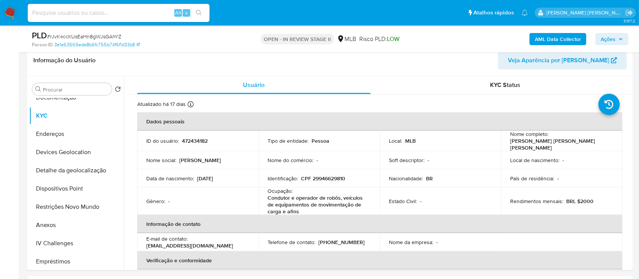
click at [611, 39] on span "Ações" at bounding box center [608, 39] width 15 height 12
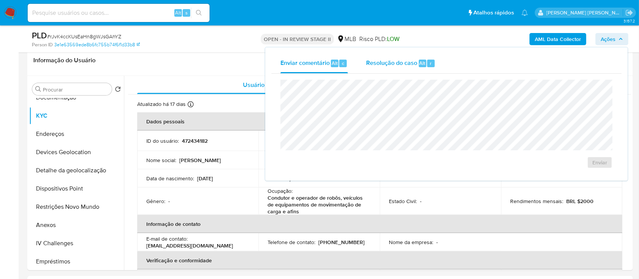
click at [391, 65] on span "Resolução do caso" at bounding box center [391, 62] width 51 height 9
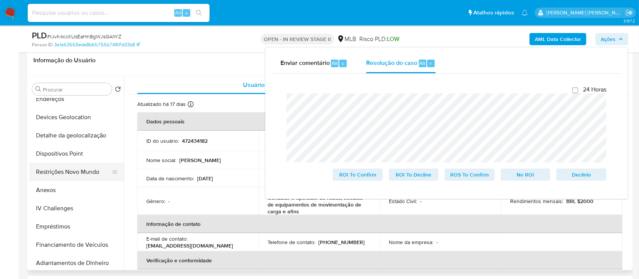
scroll to position [152, 0]
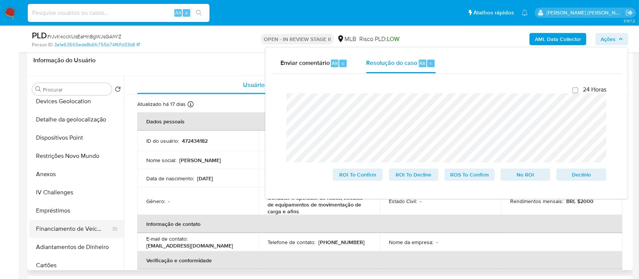
click at [61, 211] on button "Empréstimos" at bounding box center [76, 210] width 95 height 18
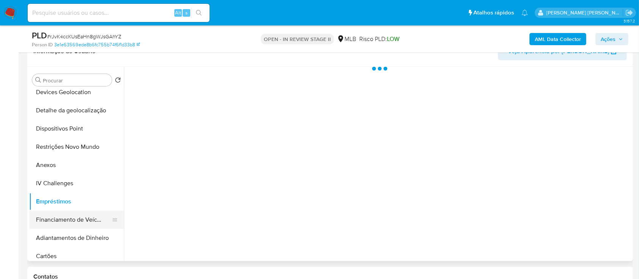
click at [72, 216] on button "Financiamento de Veículos" at bounding box center [73, 219] width 89 height 18
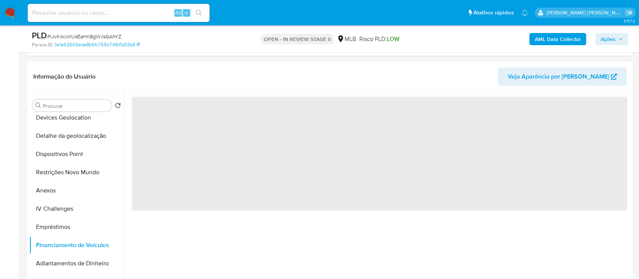
scroll to position [303, 0]
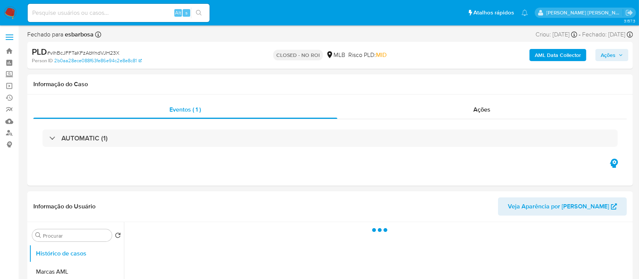
click at [94, 54] on span "# vIhBcJFFTaKFzAbYndVJH23X" at bounding box center [83, 53] width 72 height 8
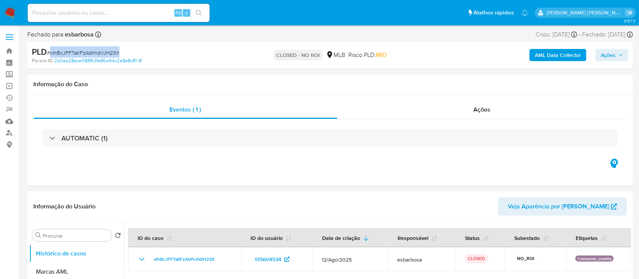
copy span "vIhBcJFFTaKFzAbYndVJH23X"
select select "10"
click at [433, 110] on div "Ações" at bounding box center [482, 109] width 290 height 18
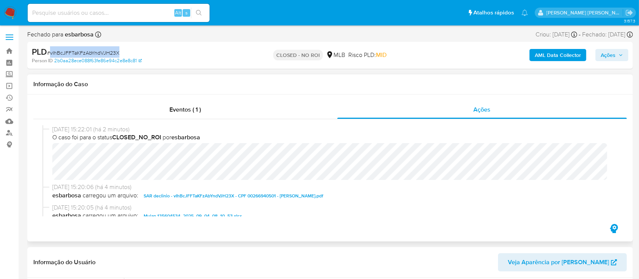
scroll to position [50, 0]
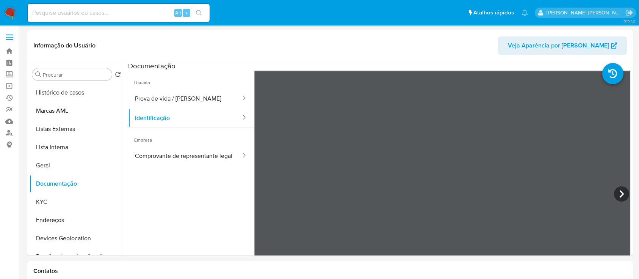
select select "10"
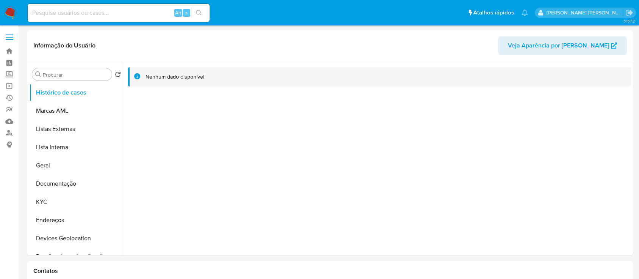
select select "10"
